Goal: Book appointment/travel/reservation

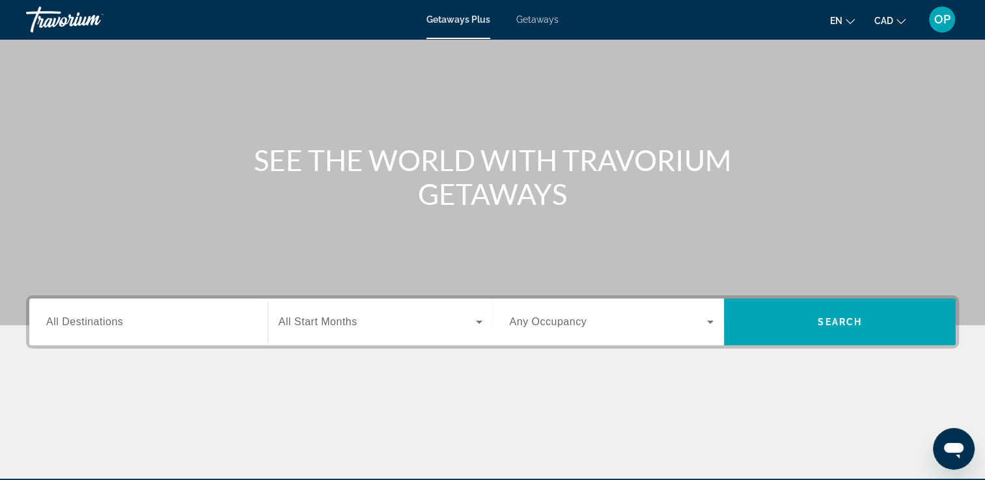
scroll to position [130, 0]
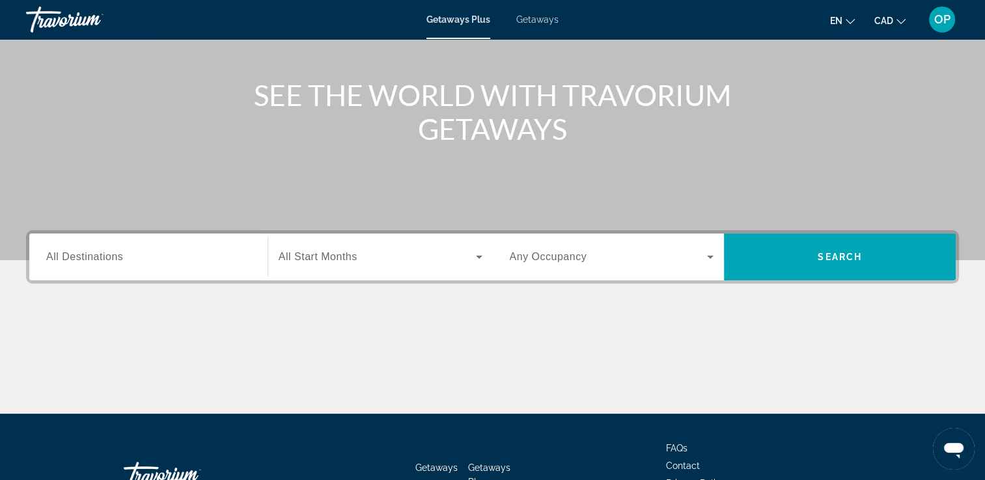
click at [112, 259] on span "All Destinations" at bounding box center [84, 256] width 77 height 11
click at [112, 259] on input "Destination All Destinations" at bounding box center [148, 258] width 204 height 16
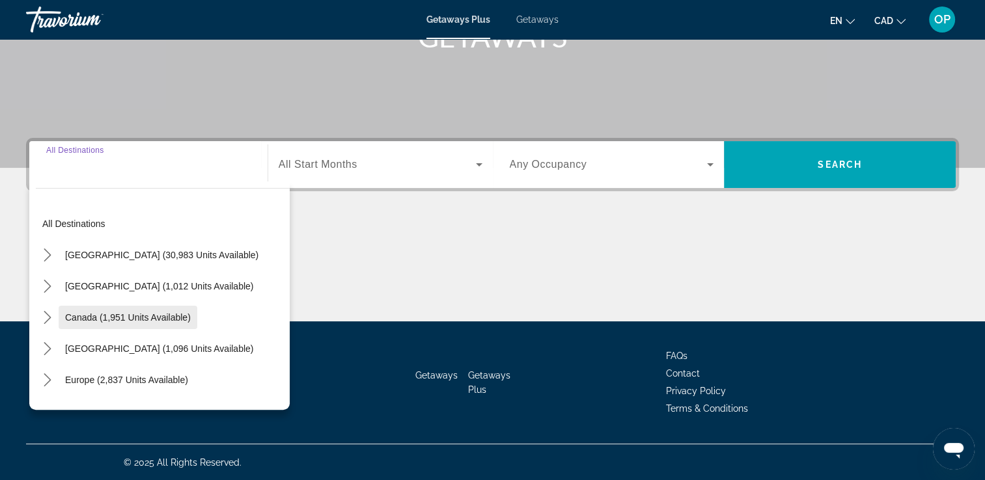
click at [125, 316] on span "Canada (1,951 units available)" at bounding box center [128, 317] width 126 height 10
type input "**********"
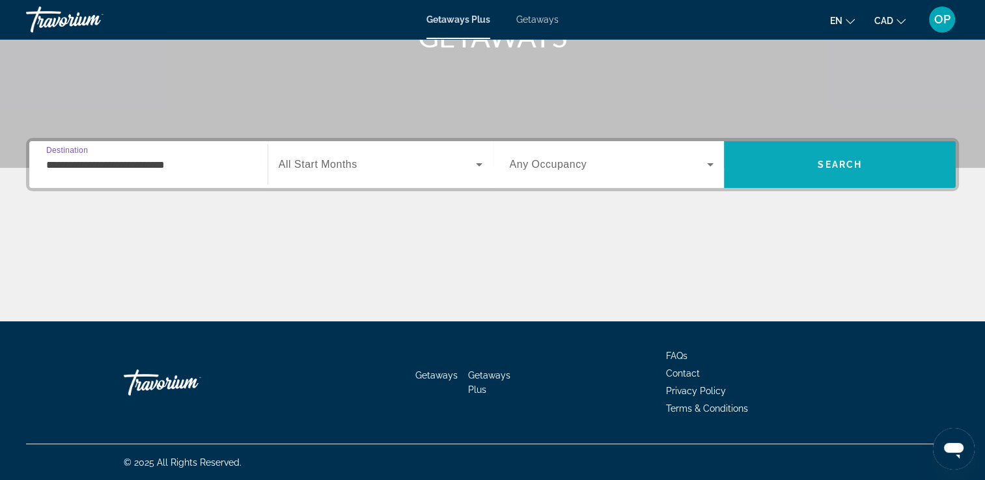
click at [828, 169] on span "Search" at bounding box center [839, 164] width 44 height 10
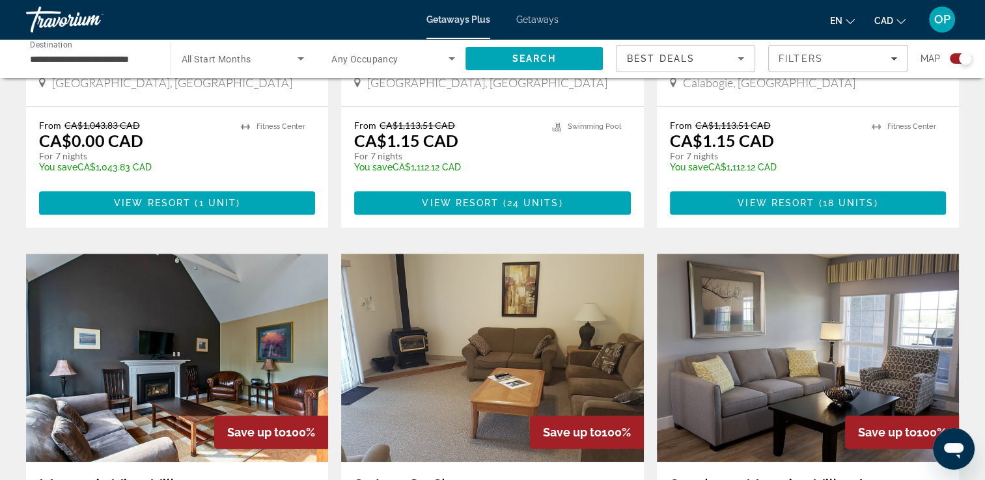
scroll to position [651, 0]
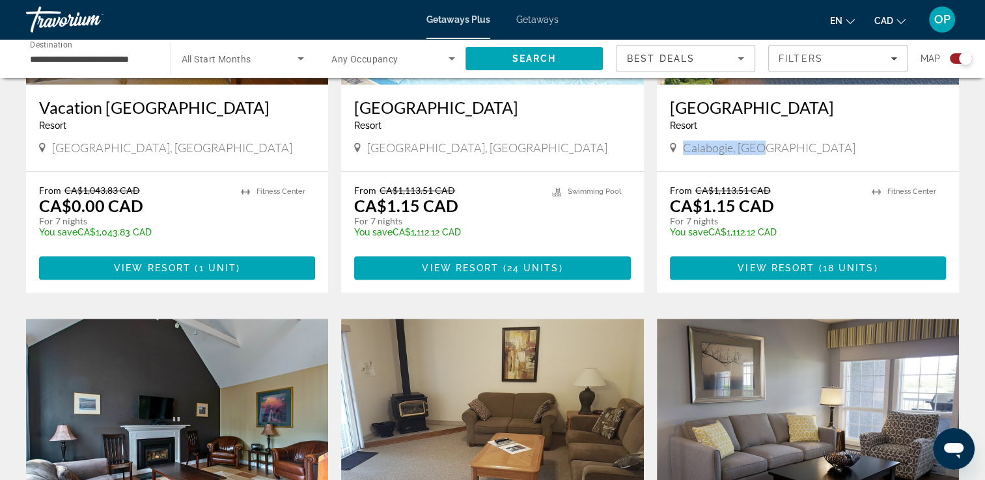
drag, startPoint x: 686, startPoint y: 167, endPoint x: 765, endPoint y: 163, distance: 78.8
click at [765, 155] on span "Calabogie, [GEOGRAPHIC_DATA]" at bounding box center [769, 148] width 172 height 14
drag, startPoint x: 765, startPoint y: 163, endPoint x: 776, endPoint y: 235, distance: 72.5
click at [776, 235] on div "From CA$1,113.51 CAD CA$1.15 CAD For 7 nights You save CA$1,112.12 CAD temp" at bounding box center [764, 216] width 189 height 62
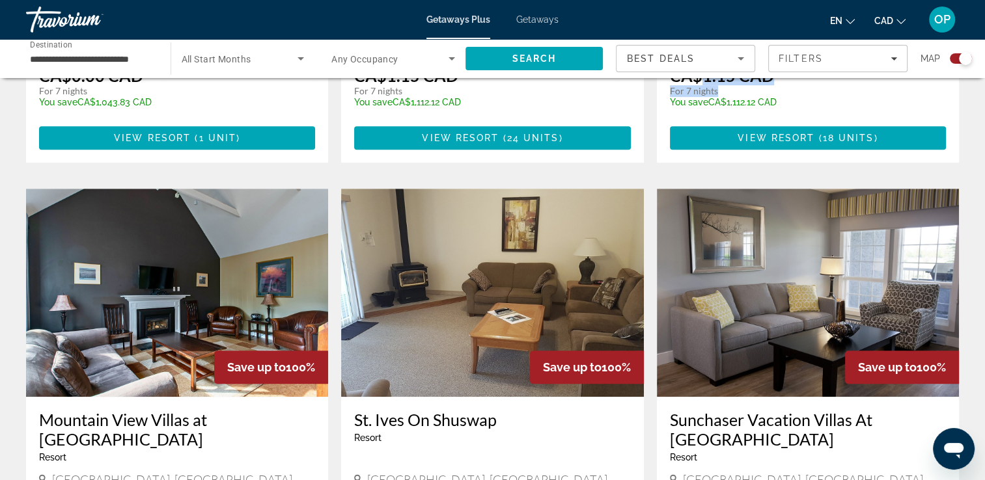
scroll to position [911, 0]
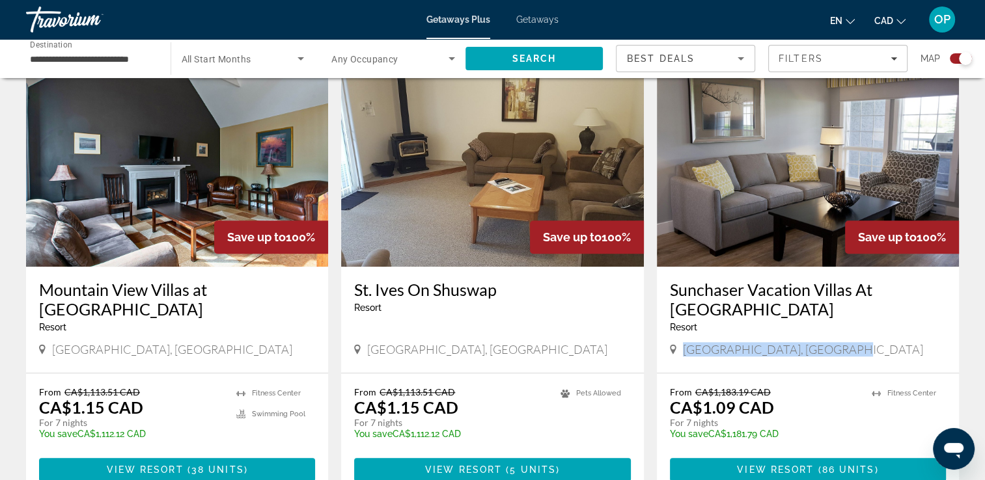
drag, startPoint x: 716, startPoint y: 342, endPoint x: 830, endPoint y: 353, distance: 115.1
click at [830, 353] on div "[GEOGRAPHIC_DATA], [GEOGRAPHIC_DATA]" at bounding box center [808, 349] width 276 height 14
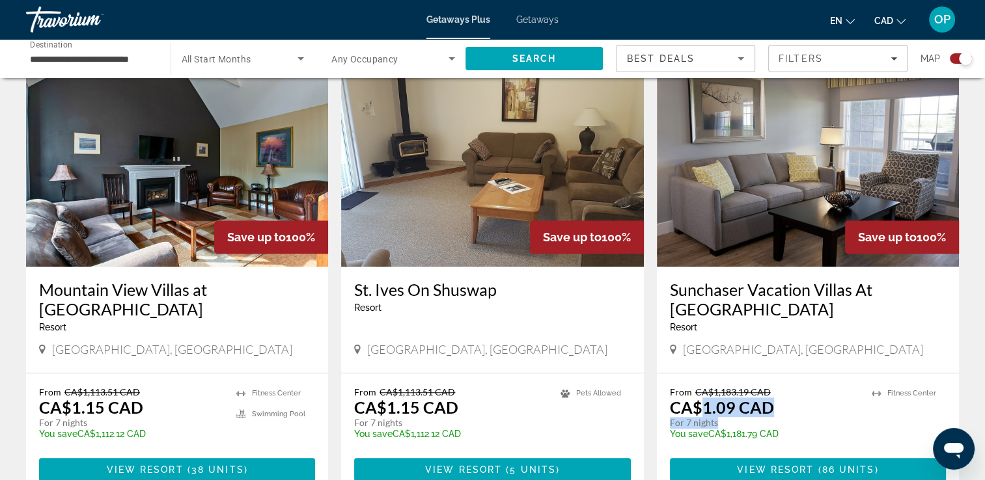
drag, startPoint x: 699, startPoint y: 410, endPoint x: 784, endPoint y: 418, distance: 85.0
click at [784, 418] on div "From CA$1,183.19 CAD CA$1.09 CAD For 7 nights You save CA$1,181.79 CAD temp" at bounding box center [764, 418] width 189 height 62
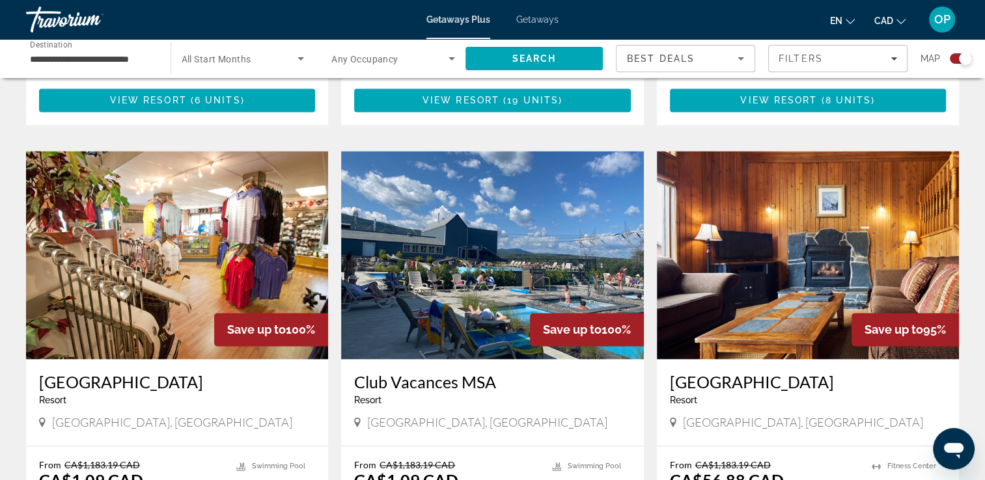
scroll to position [1822, 0]
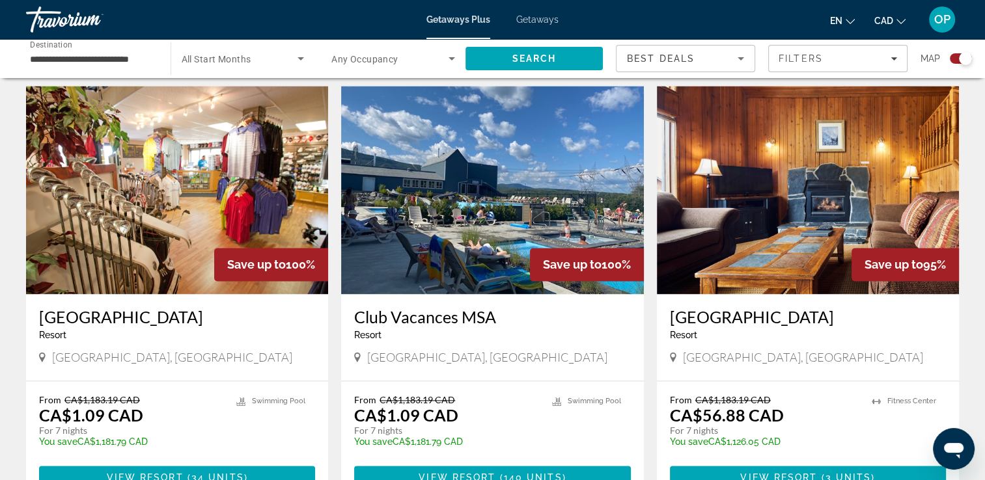
click at [776, 193] on img "Main content" at bounding box center [808, 190] width 302 height 208
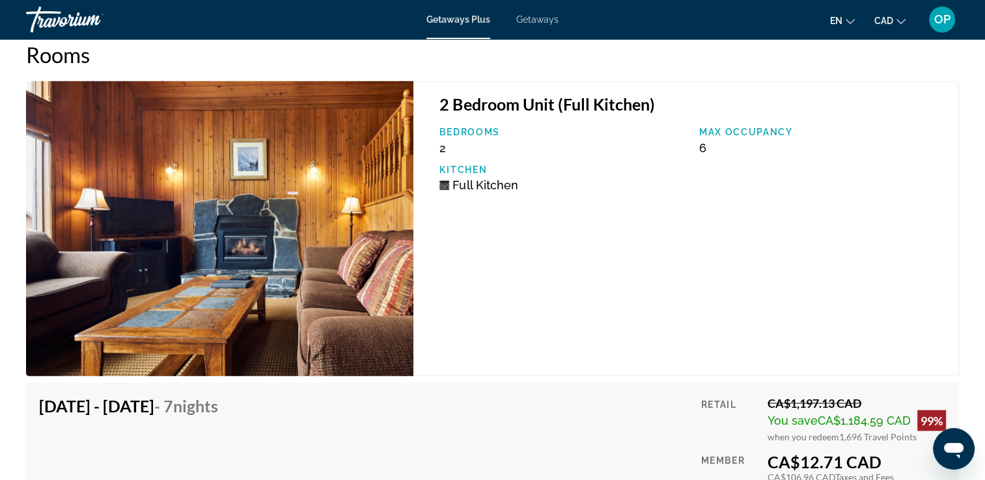
scroll to position [2148, 0]
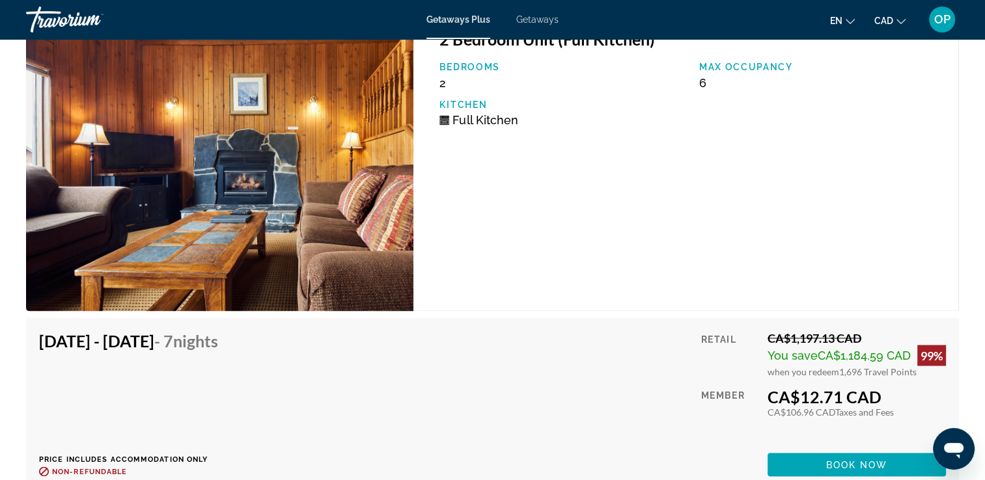
drag, startPoint x: 790, startPoint y: 379, endPoint x: 931, endPoint y: 378, distance: 140.6
click at [931, 387] on div "CA$12.71 CAD" at bounding box center [856, 397] width 178 height 20
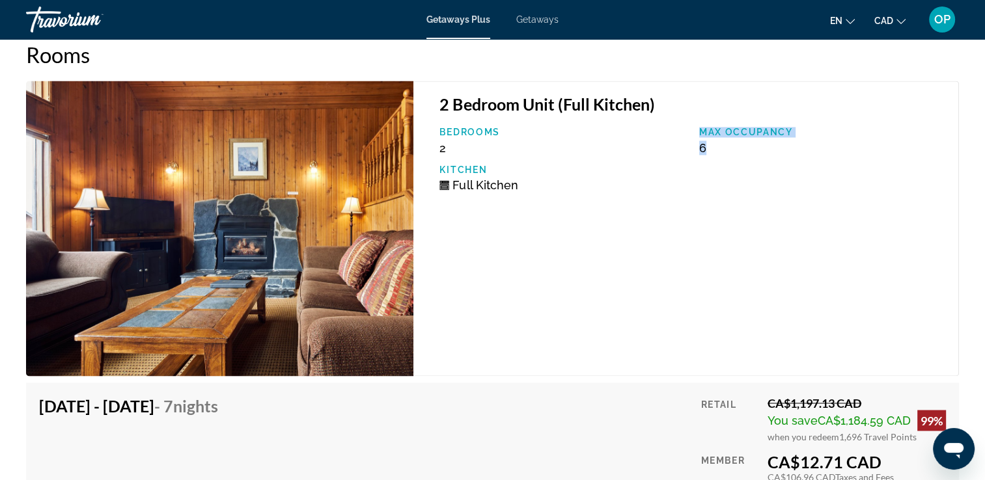
drag, startPoint x: 685, startPoint y: 128, endPoint x: 720, endPoint y: 137, distance: 35.5
click at [720, 137] on div "Bedrooms 2 Max Occupancy 6 Kitchen Full Kitchen" at bounding box center [692, 164] width 519 height 75
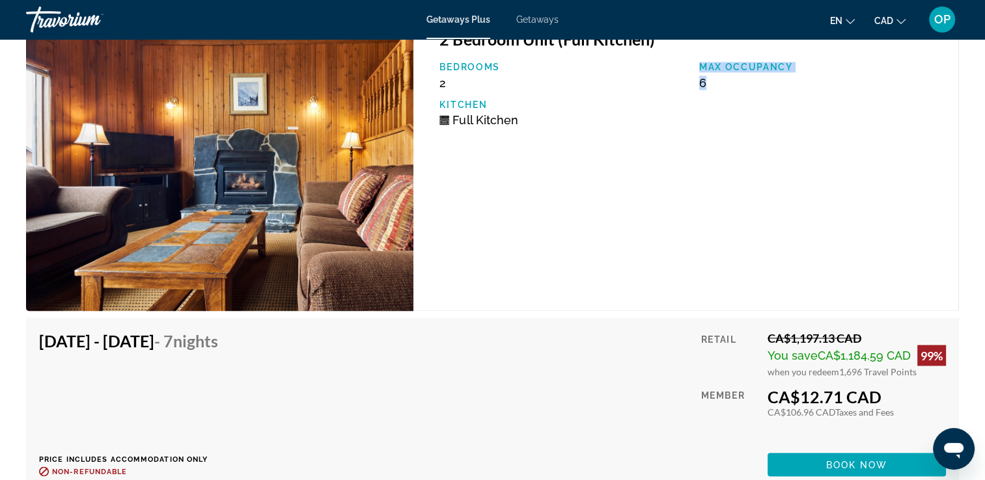
drag, startPoint x: 105, startPoint y: 327, endPoint x: 226, endPoint y: 324, distance: 121.7
click at [218, 331] on h4 "[DATE] - [DATE] - 7 Nights" at bounding box center [128, 341] width 179 height 20
drag, startPoint x: 786, startPoint y: 376, endPoint x: 867, endPoint y: 380, distance: 80.8
click at [867, 387] on div "CA$12.71 CAD" at bounding box center [856, 397] width 178 height 20
click at [676, 202] on div "2 Bedroom Unit (Full Kitchen) Bedrooms 2 Max Occupancy 6 Kitchen Full Kitchen" at bounding box center [685, 163] width 545 height 295
